Goal: Transaction & Acquisition: Purchase product/service

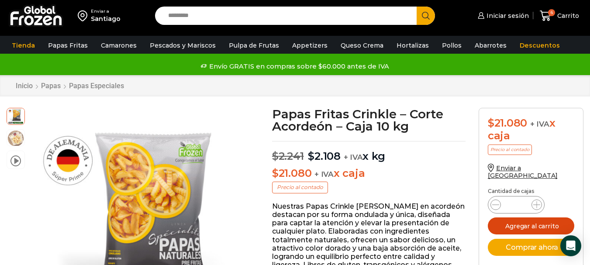
click at [537, 223] on button "Agregar al carrito" at bounding box center [531, 226] width 87 height 17
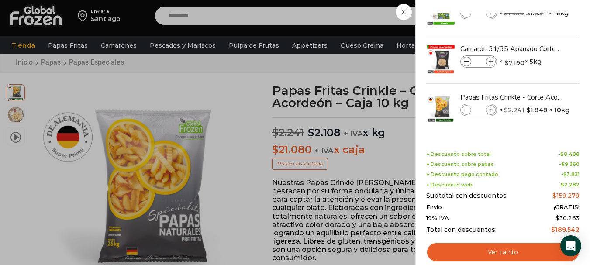
scroll to position [44, 0]
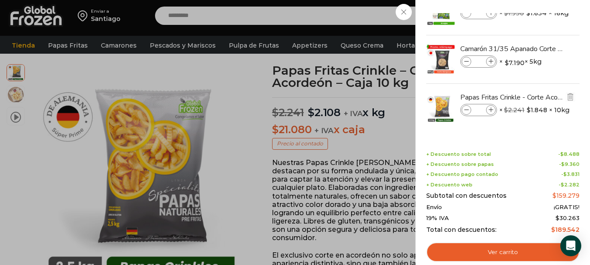
click at [467, 112] on icon at bounding box center [466, 110] width 5 height 5
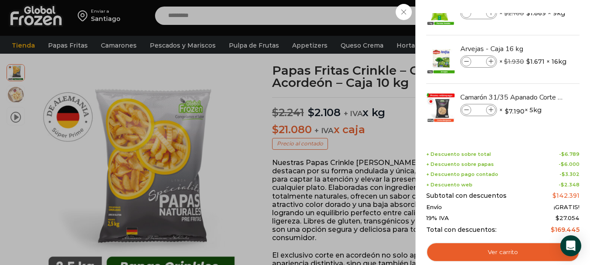
scroll to position [123, 0]
click at [464, 111] on icon at bounding box center [466, 110] width 5 height 5
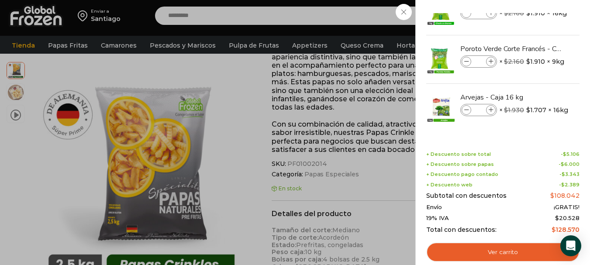
scroll to position [263, 0]
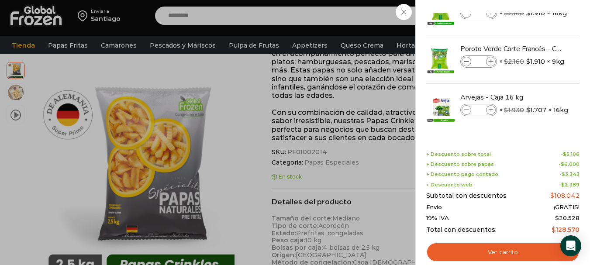
click at [538, 26] on div "5 Carrito 5 5 Shopping Cart *" at bounding box center [560, 16] width 44 height 21
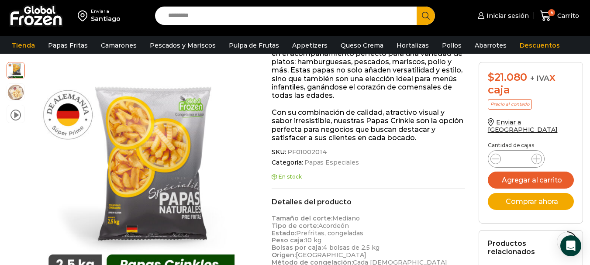
click at [248, 49] on link "Pulpa de Frutas" at bounding box center [254, 45] width 59 height 17
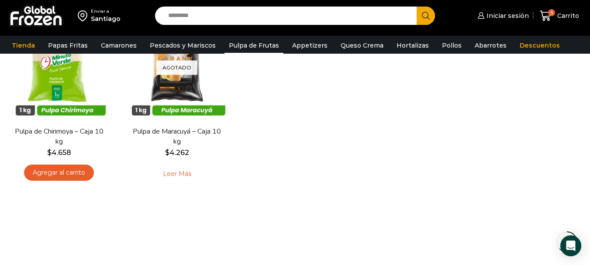
scroll to position [306, 0]
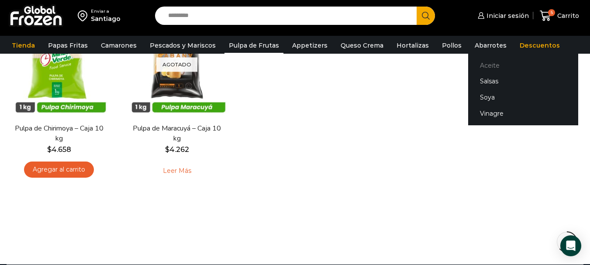
click at [478, 65] on link "Aceite" at bounding box center [523, 65] width 110 height 16
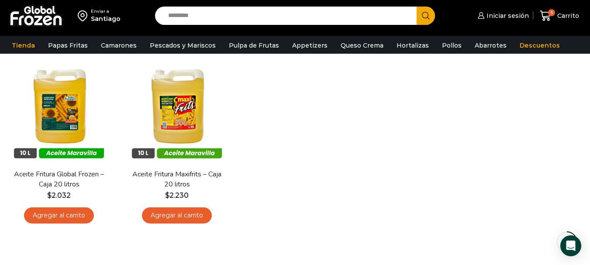
scroll to position [87, 0]
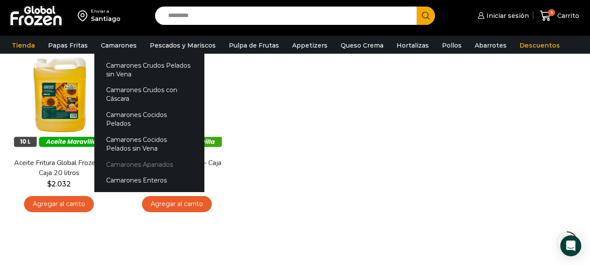
click at [107, 156] on link "Camarones Apanados" at bounding box center [149, 164] width 110 height 16
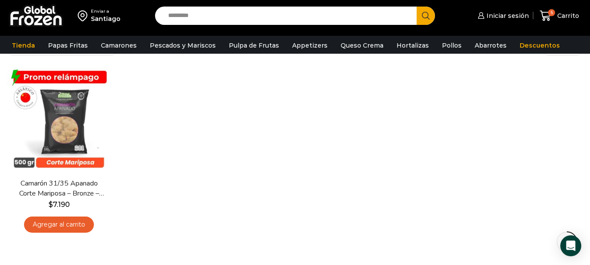
scroll to position [87, 0]
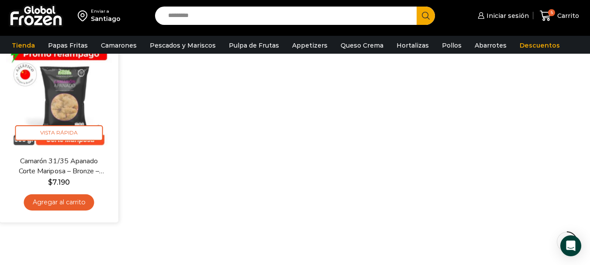
click at [65, 204] on link "Agregar al carrito" at bounding box center [59, 202] width 70 height 16
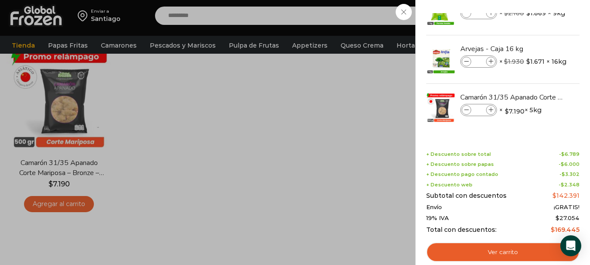
scroll to position [131, 0]
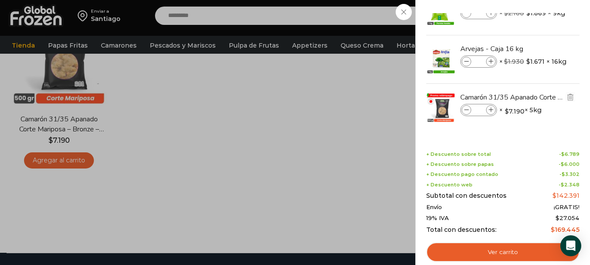
click at [489, 108] on icon at bounding box center [491, 110] width 5 height 5
type input "*"
click at [464, 109] on span at bounding box center [467, 110] width 10 height 10
type input "*"
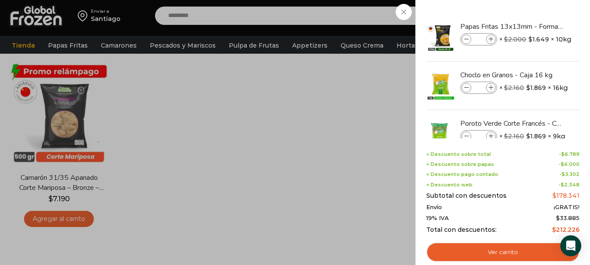
scroll to position [44, 0]
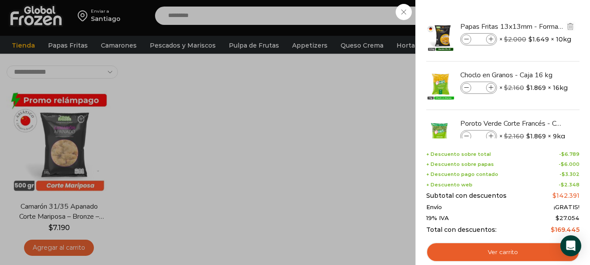
click at [463, 38] on span at bounding box center [467, 40] width 10 height 10
type input "*"
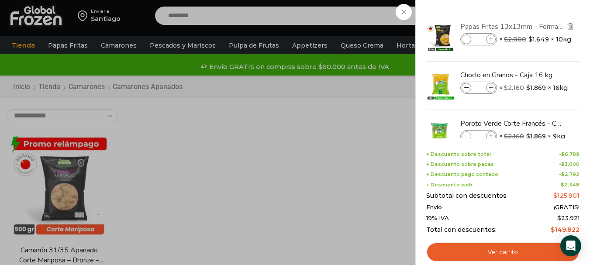
click at [493, 26] on link "Papas Fritas 13x13mm - Formato 2,5 kg - Caja 10 kg" at bounding box center [512, 27] width 104 height 10
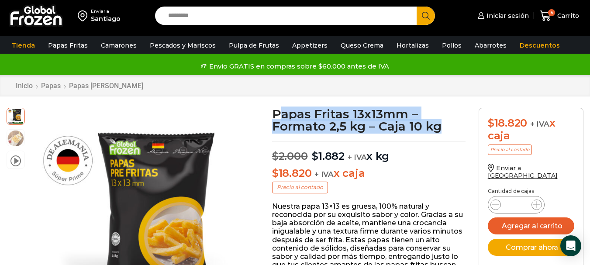
drag, startPoint x: 277, startPoint y: 114, endPoint x: 446, endPoint y: 132, distance: 170.4
click at [446, 132] on h1 "Papas Fritas 13x13mm – Formato 2,5 kg – Caja 10 kg" at bounding box center [369, 120] width 194 height 24
copy h1 "apas Fritas 13x13mm – Formato 2,5 kg – Caja 10 kg"
